Goal: Task Accomplishment & Management: Manage account settings

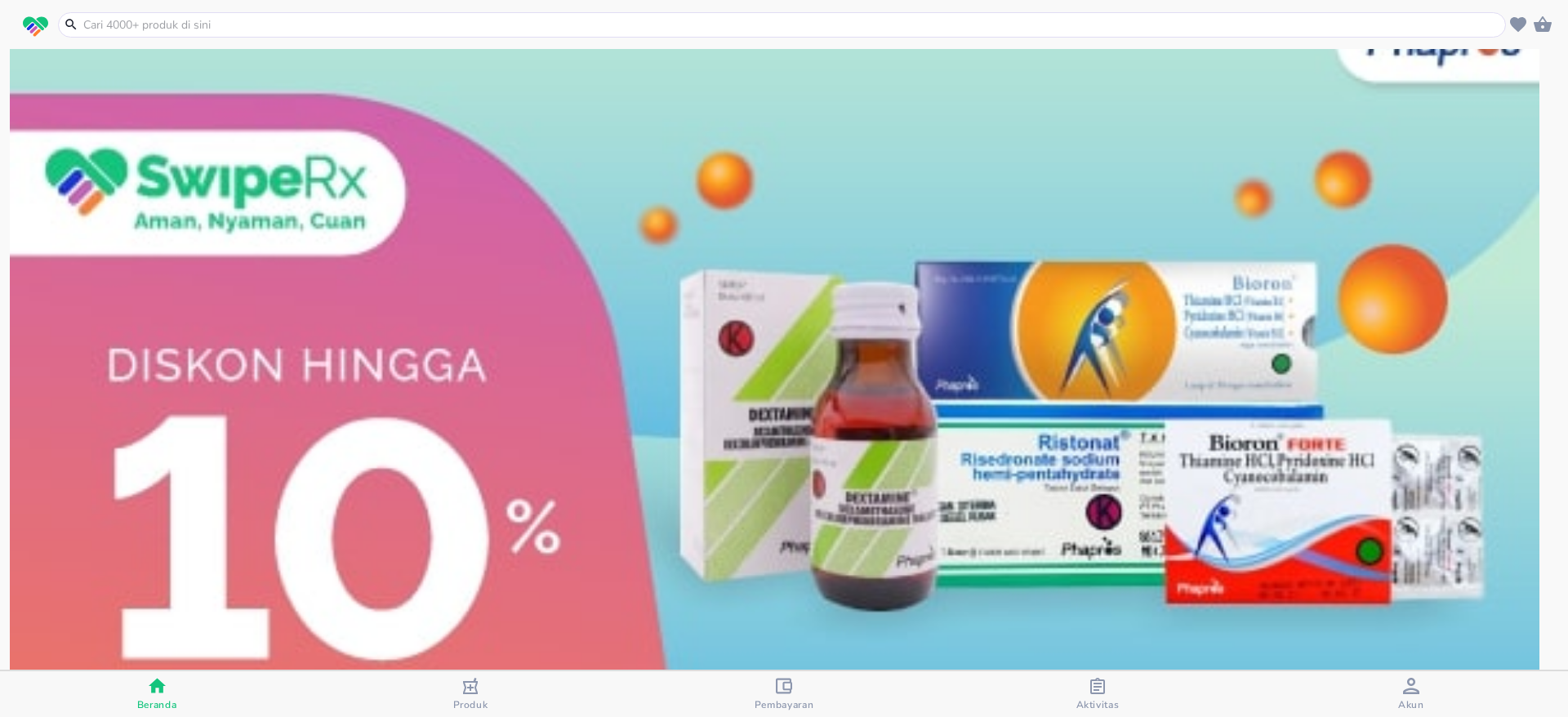
scroll to position [198, 0]
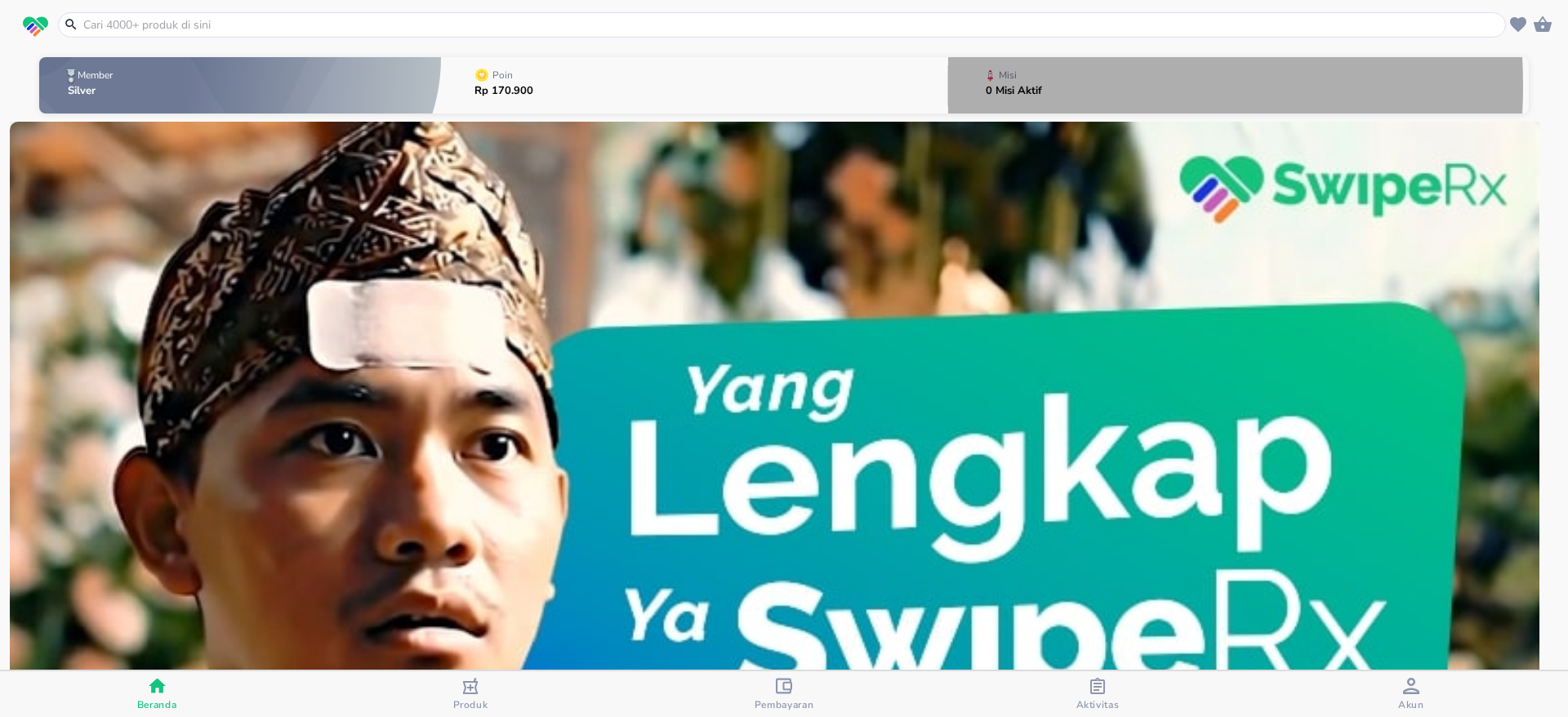
click at [992, 86] on p "0 Misi Aktif" at bounding box center [1014, 91] width 57 height 11
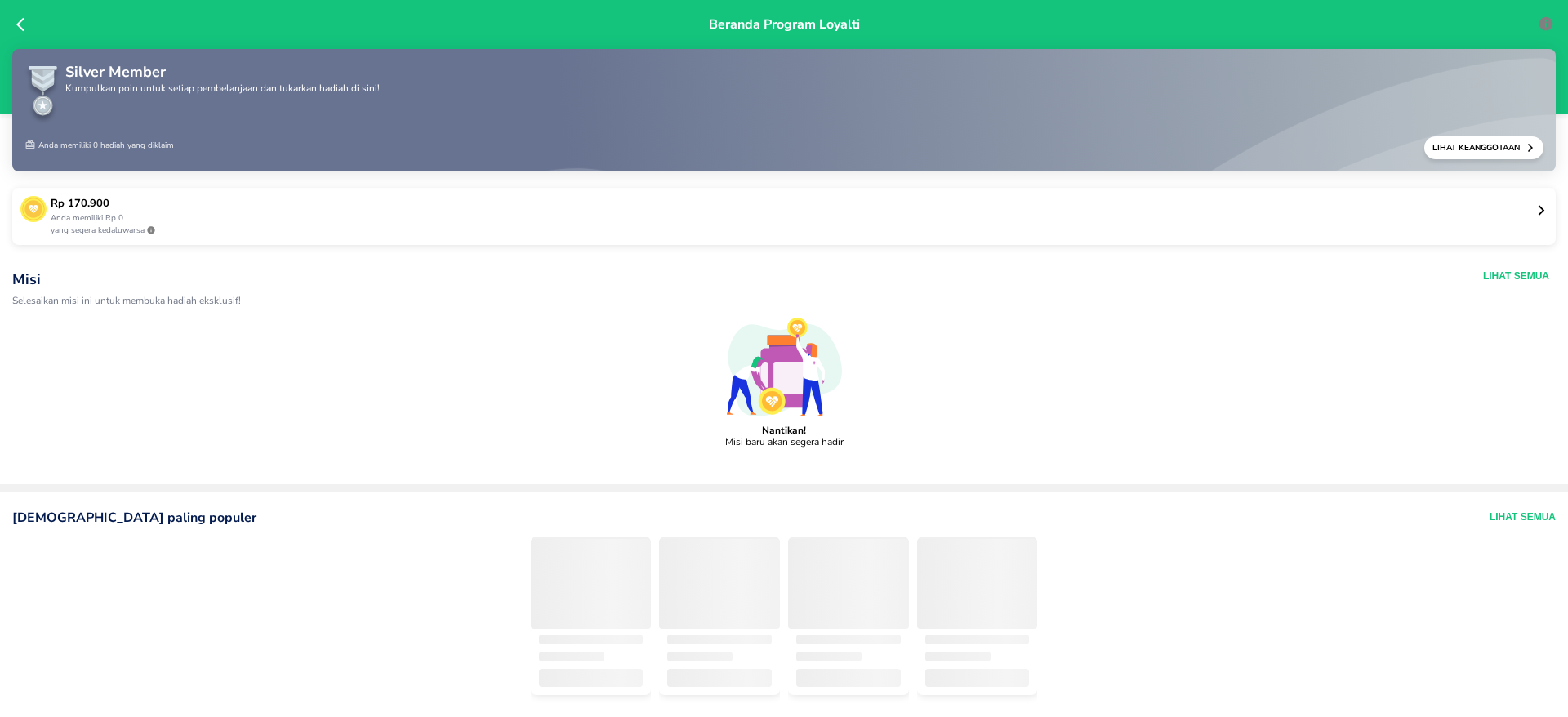
click at [761, 457] on span "lihat misi yang telah selesai" at bounding box center [784, 464] width 1537 height 13
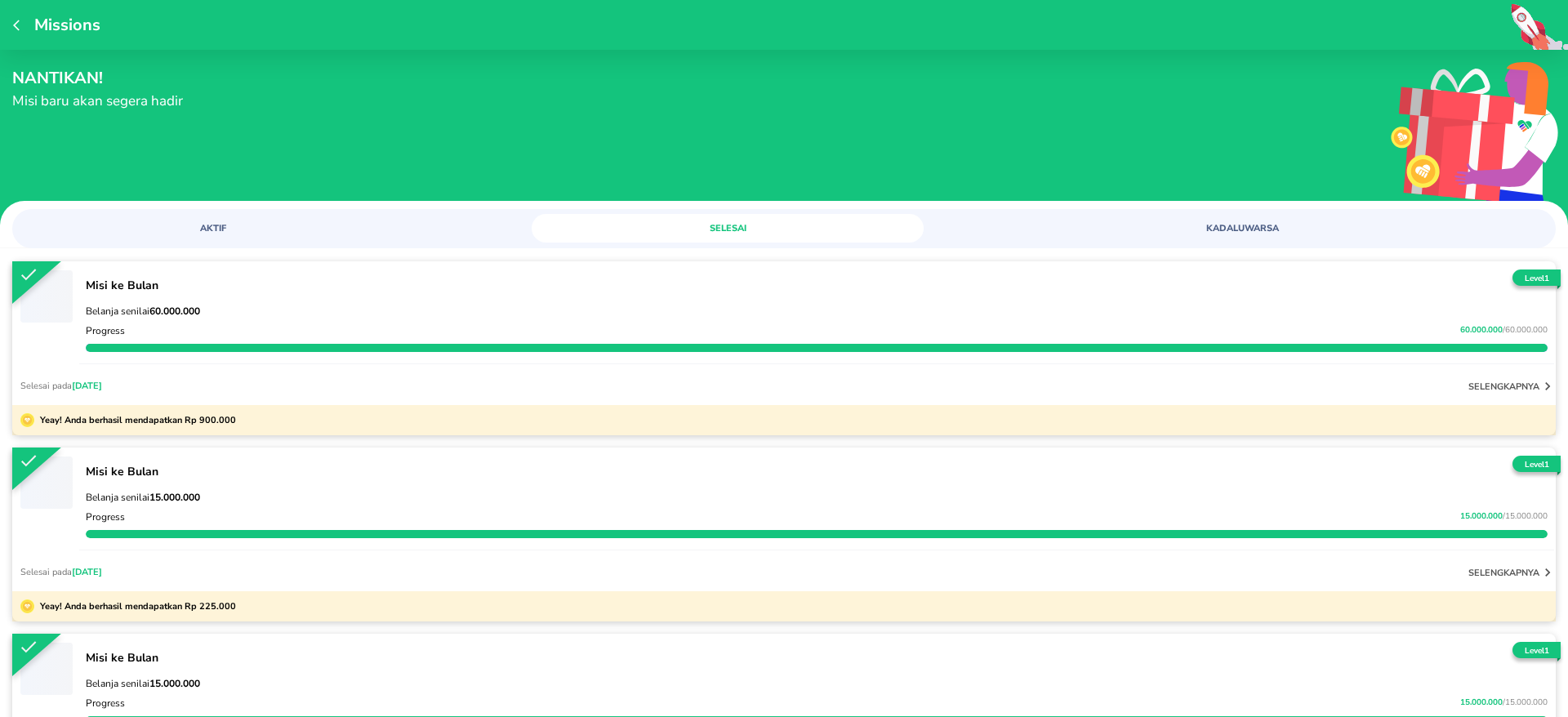
click at [11, 22] on div "Missions" at bounding box center [784, 25] width 1568 height 50
click at [19, 27] on icon "button" at bounding box center [20, 25] width 13 height 13
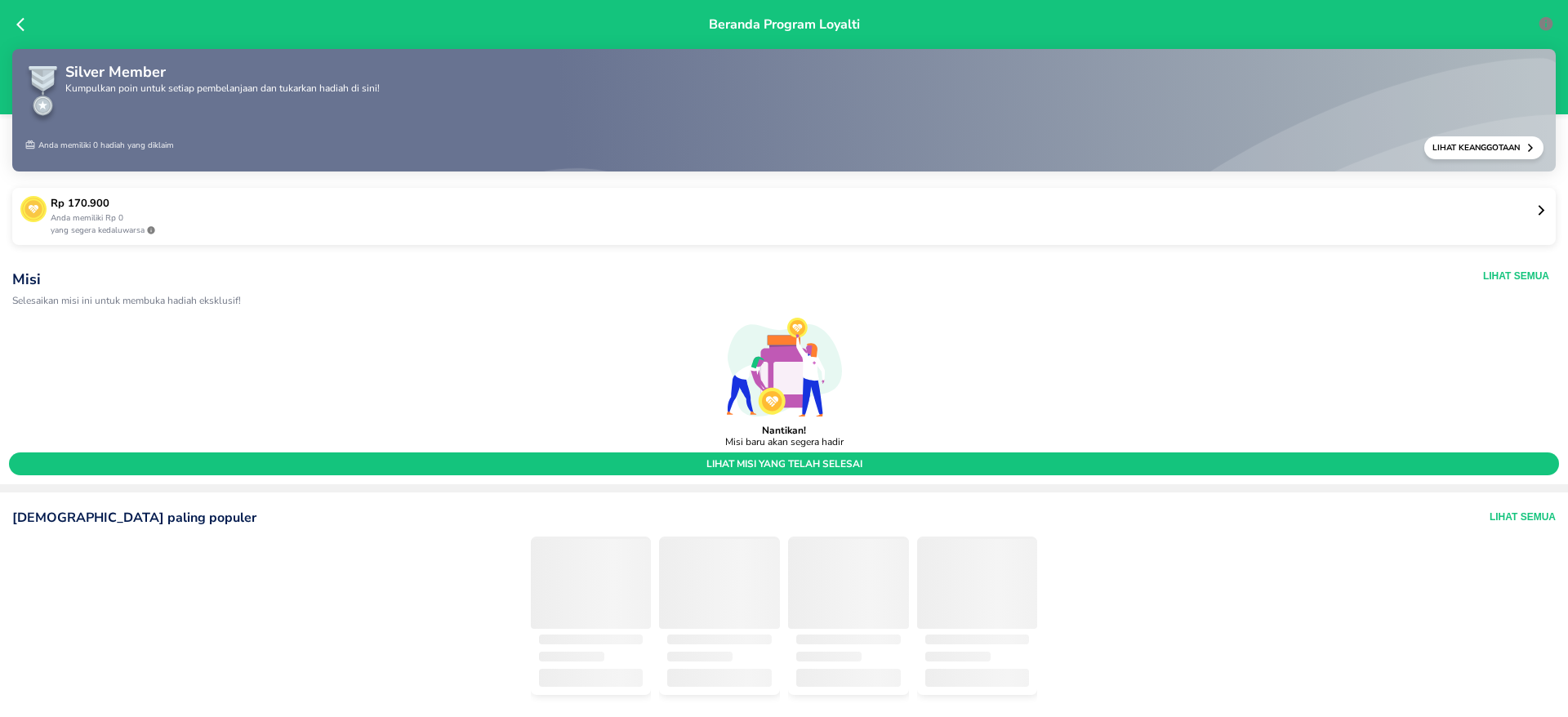
click at [112, 222] on p "Anda memiliki Rp 0" at bounding box center [792, 219] width 1485 height 12
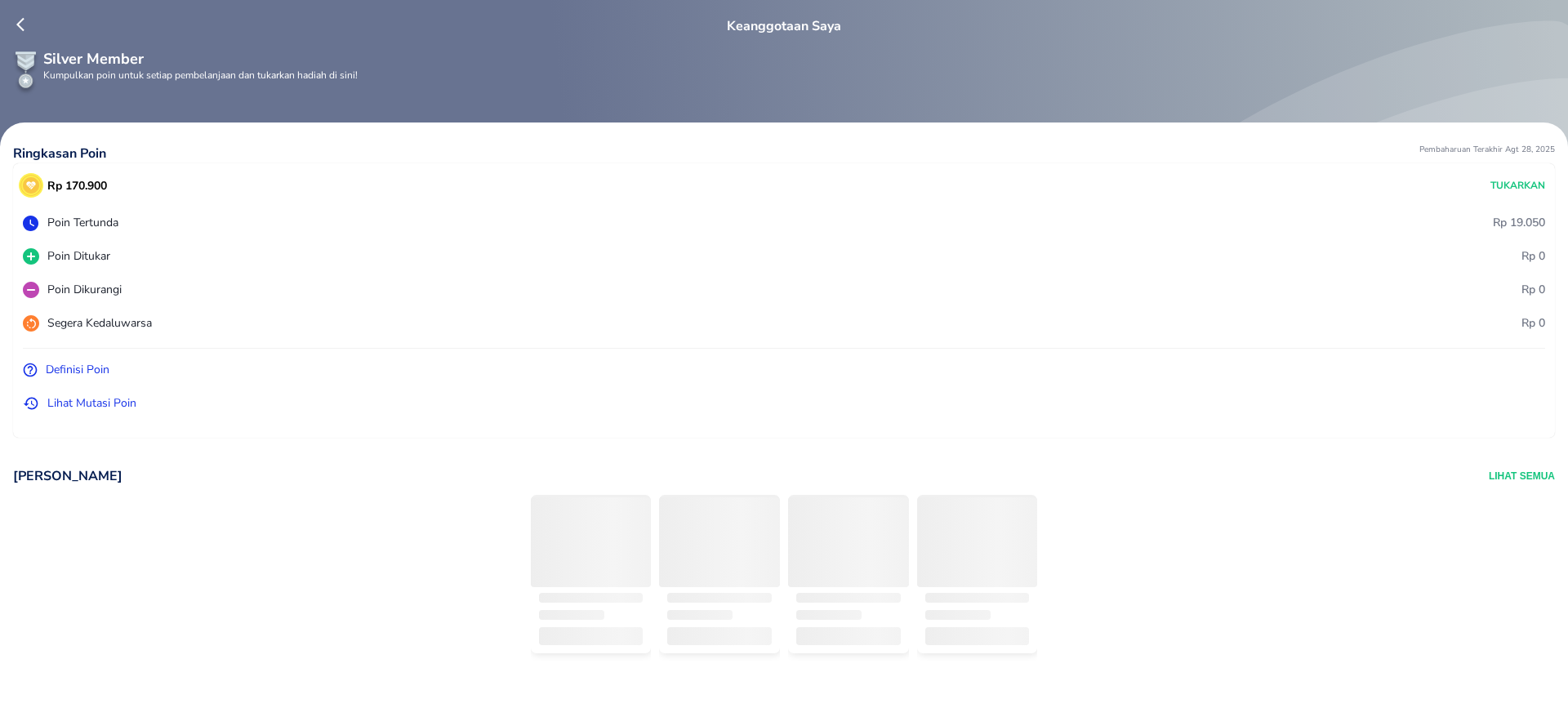
click at [90, 402] on p "Lihat Mutasi Poin" at bounding box center [91, 402] width 89 height 17
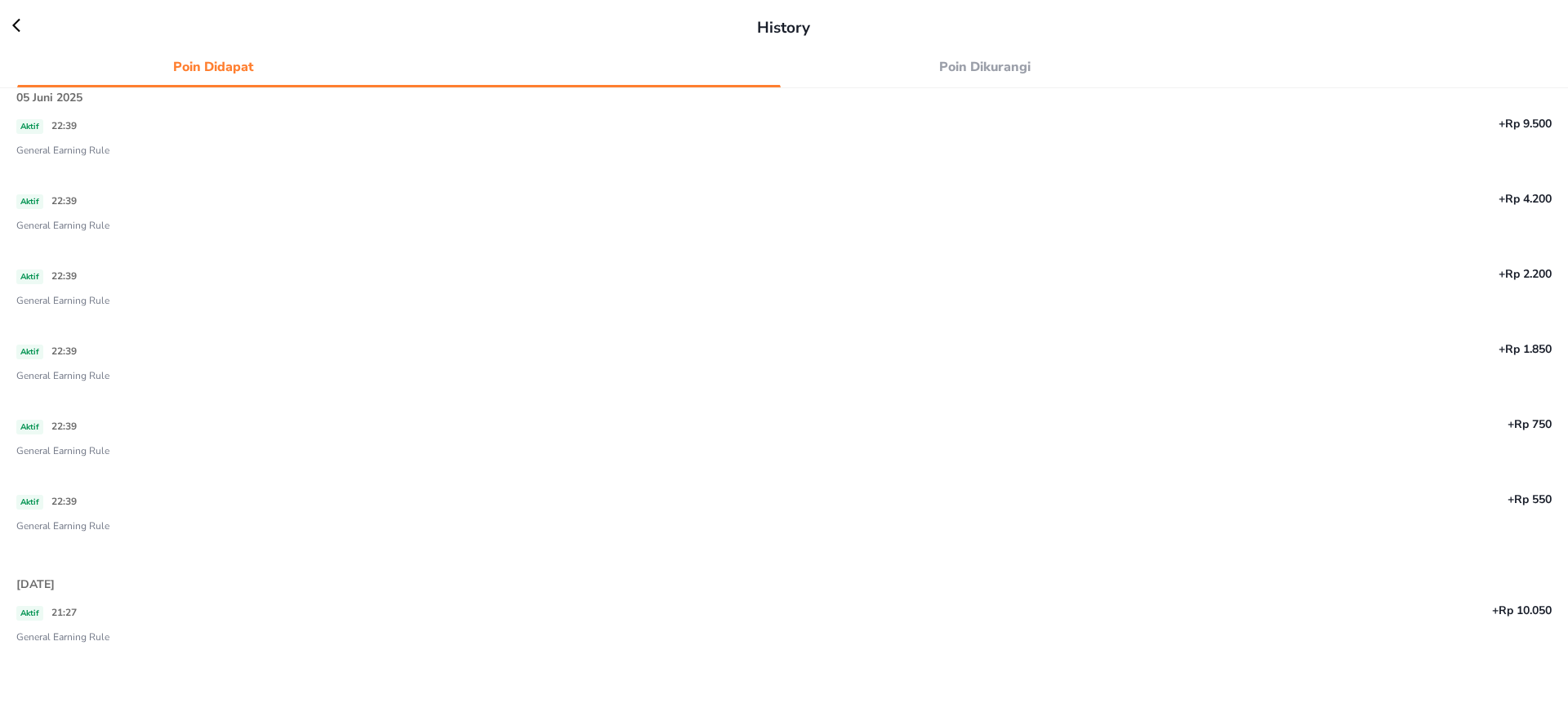
scroll to position [122, 0]
